Goal: Navigation & Orientation: Find specific page/section

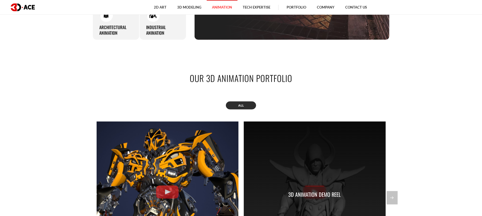
scroll to position [464, 0]
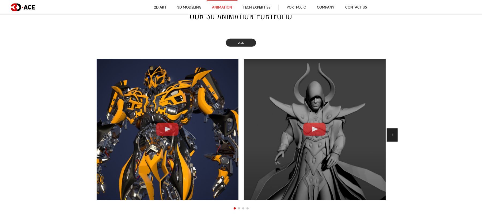
click at [391, 138] on div "Next slide" at bounding box center [391, 135] width 11 height 13
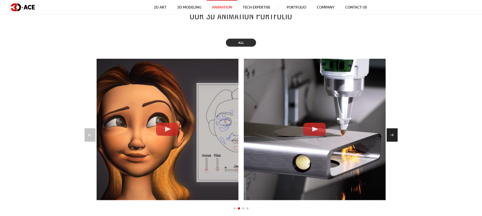
click at [391, 138] on div "Next slide" at bounding box center [391, 135] width 11 height 13
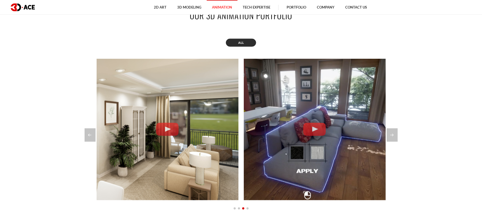
click at [390, 138] on div "Next slide" at bounding box center [391, 135] width 11 height 13
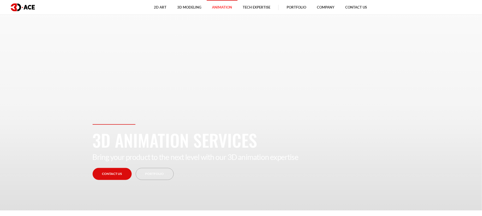
scroll to position [0, 0]
